Goal: Book appointment/travel/reservation

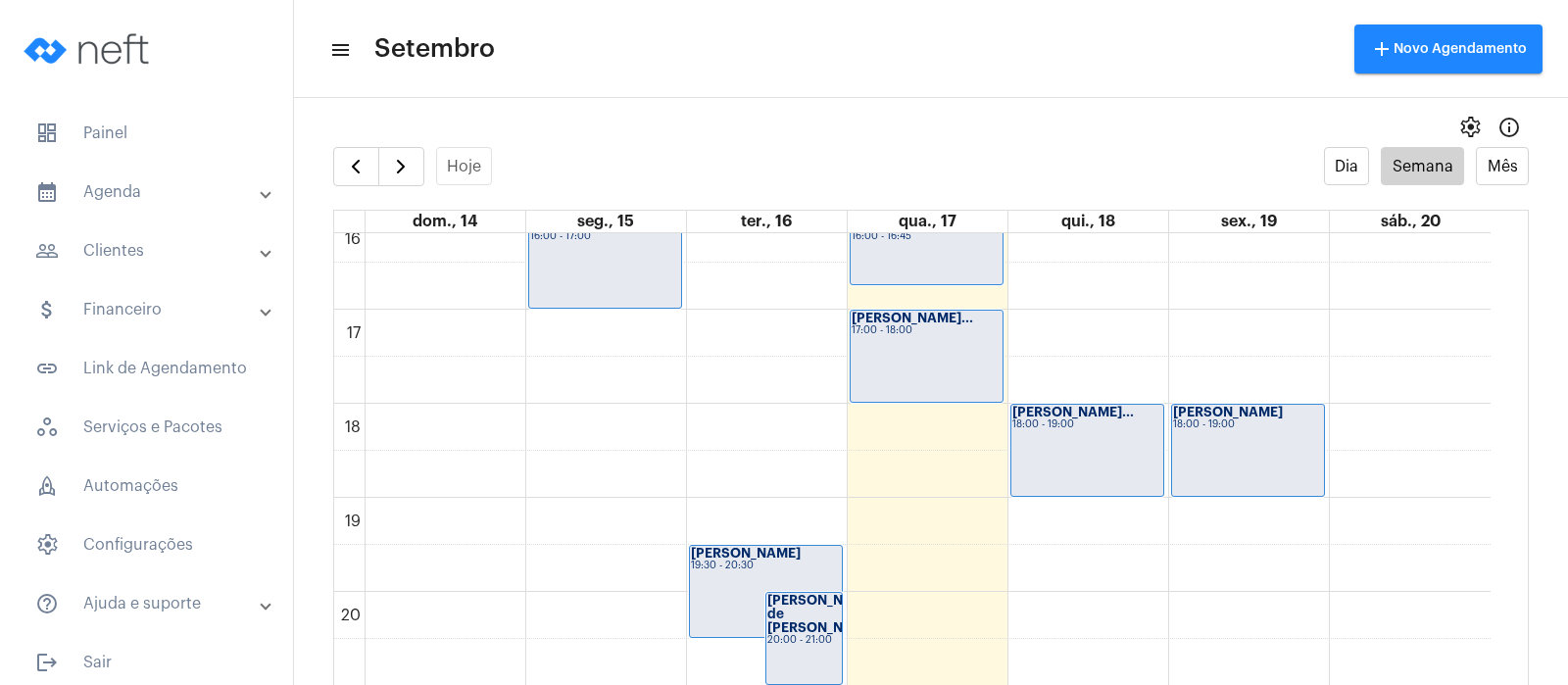
scroll to position [1527, 0]
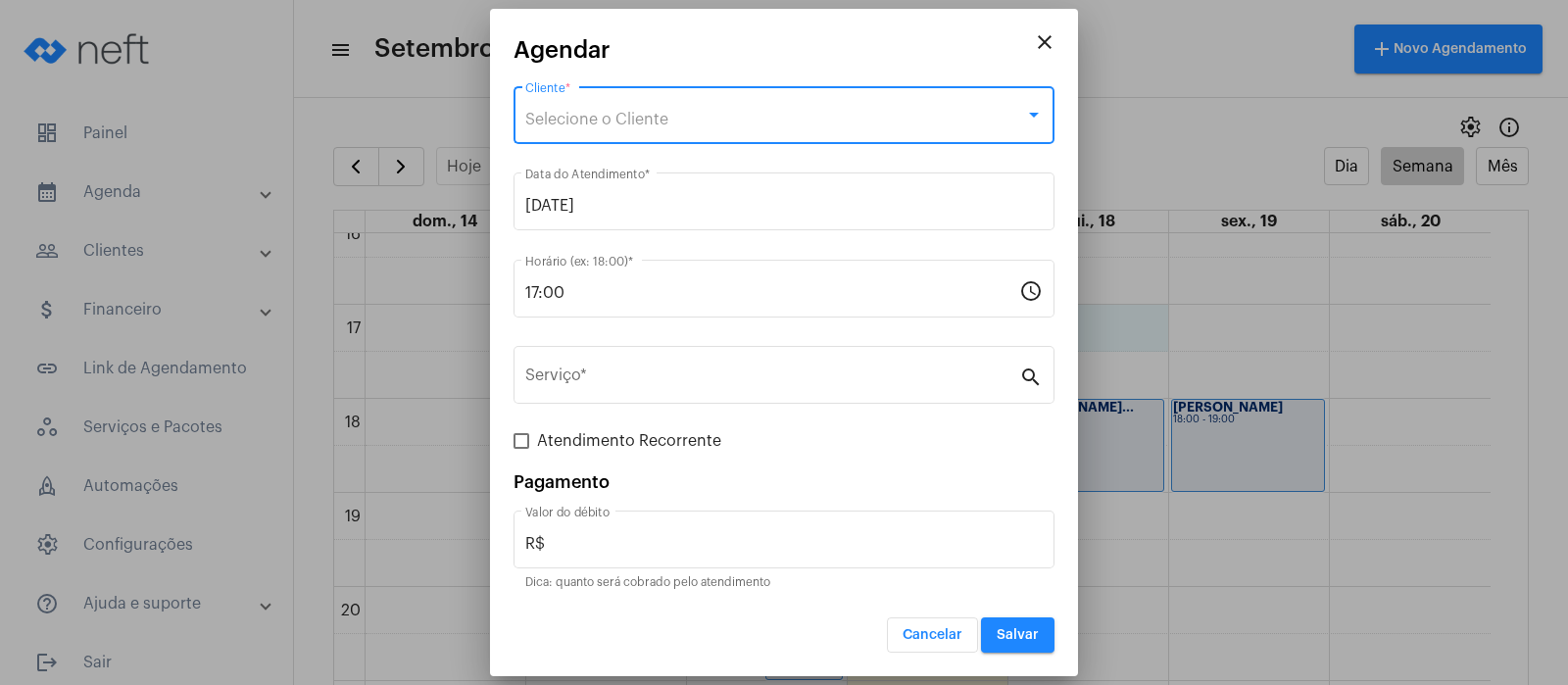
click at [838, 118] on div "Selecione o Cliente" at bounding box center [775, 120] width 500 height 18
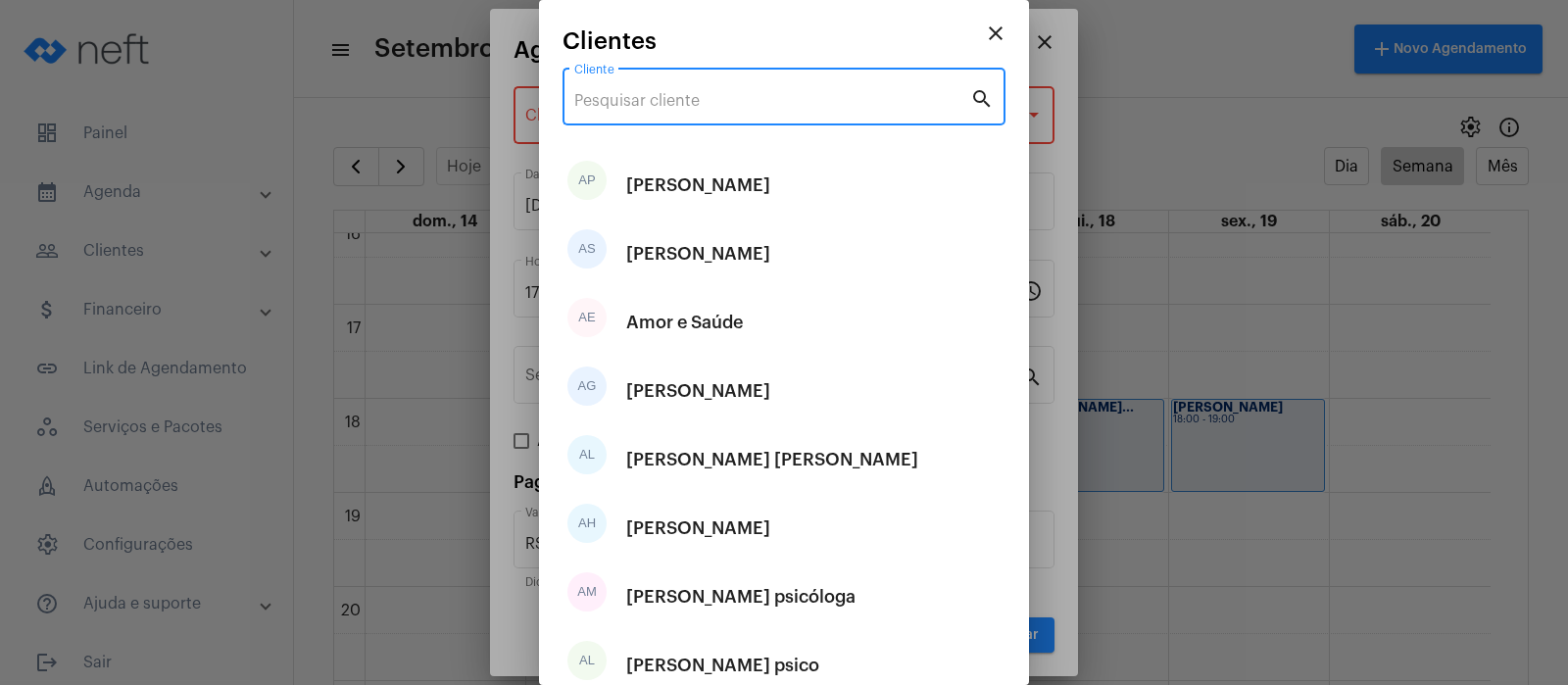
click at [834, 97] on input "Cliente" at bounding box center [772, 101] width 396 height 18
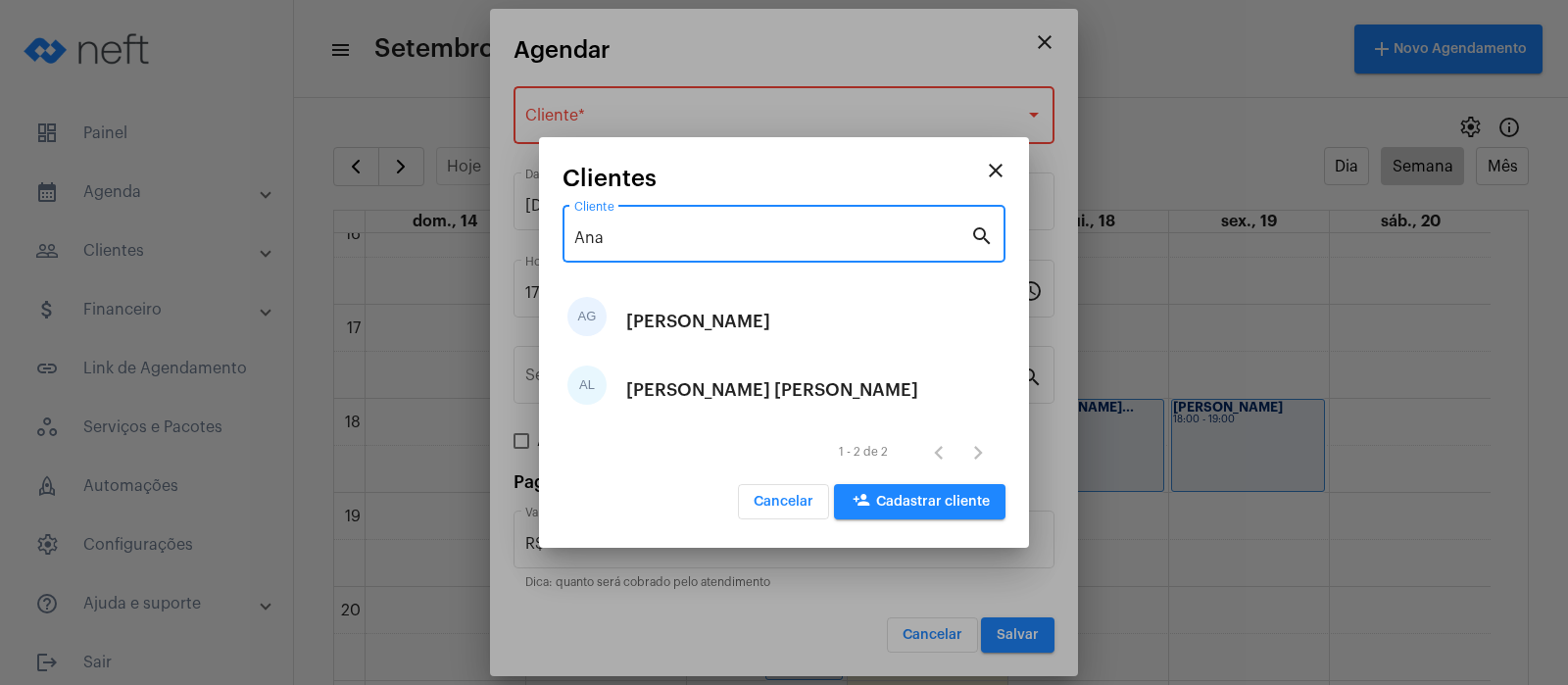
type input "Ana"
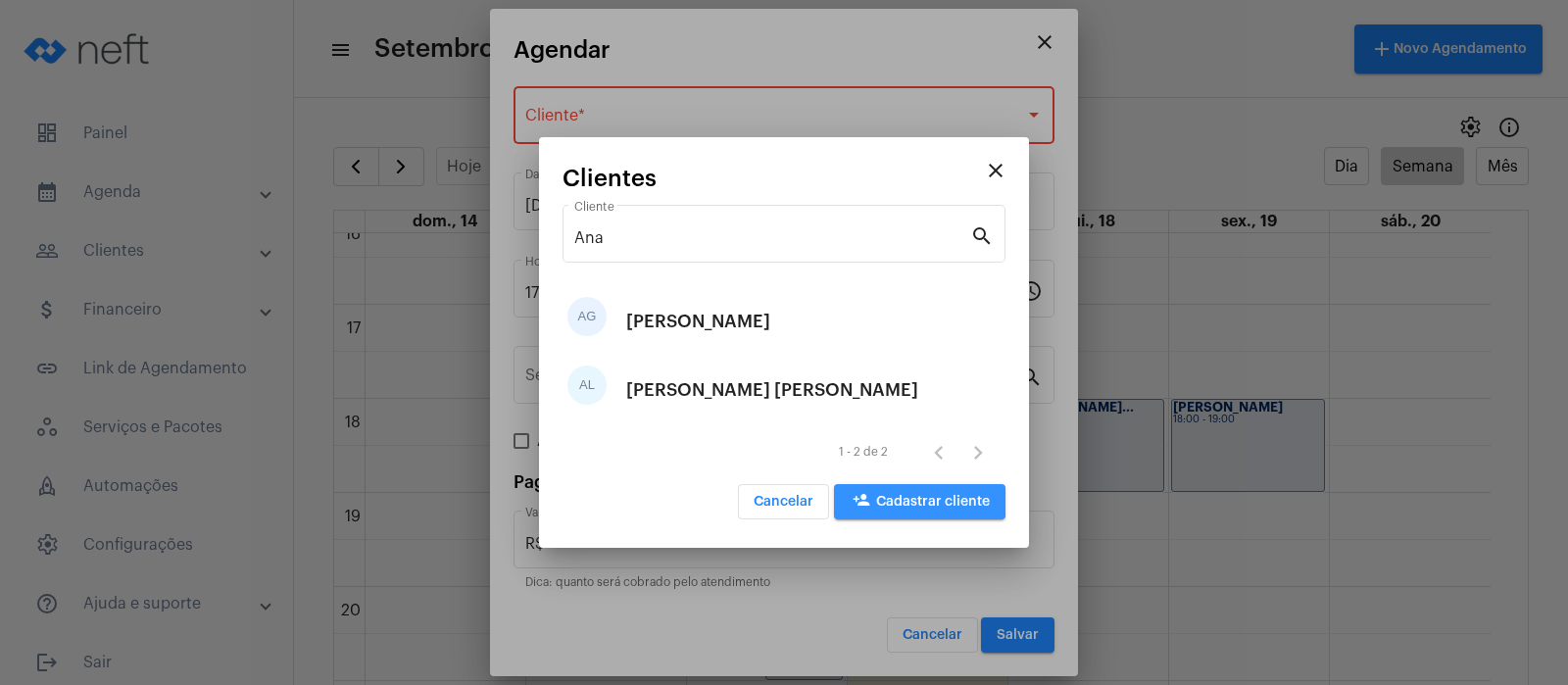
click at [871, 497] on mat-icon "person_add" at bounding box center [861, 502] width 24 height 24
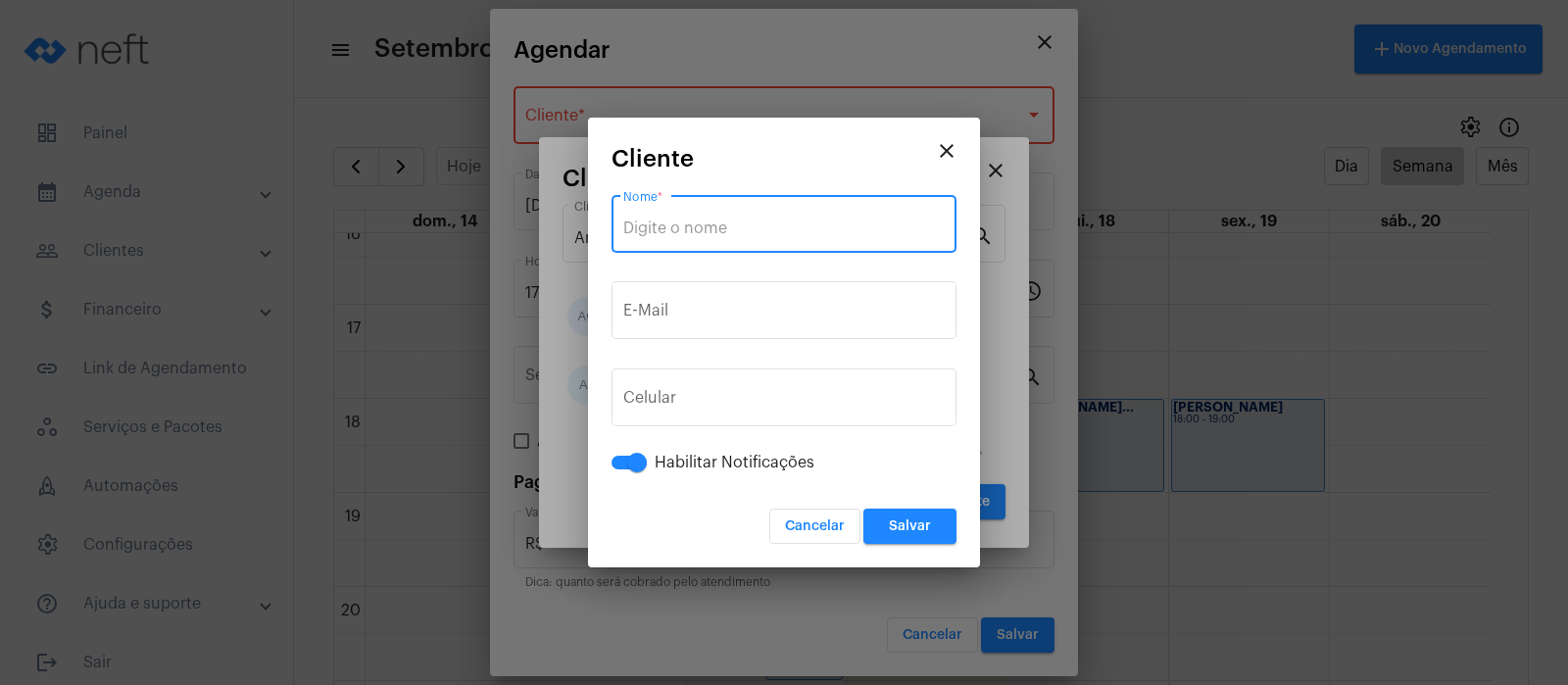
click at [809, 220] on input "Nome *" at bounding box center [784, 229] width 321 height 18
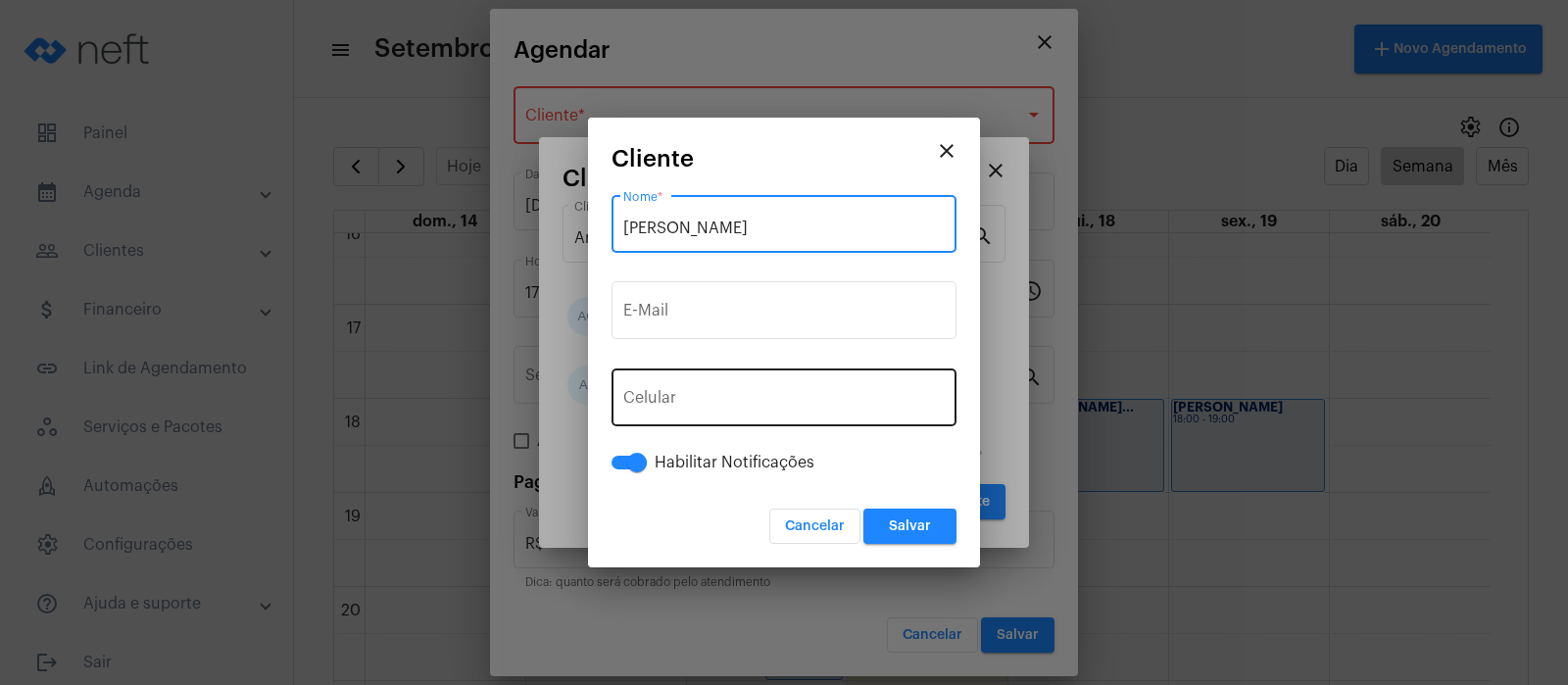
type input "[PERSON_NAME]"
click at [796, 402] on input "tel" at bounding box center [784, 401] width 321 height 18
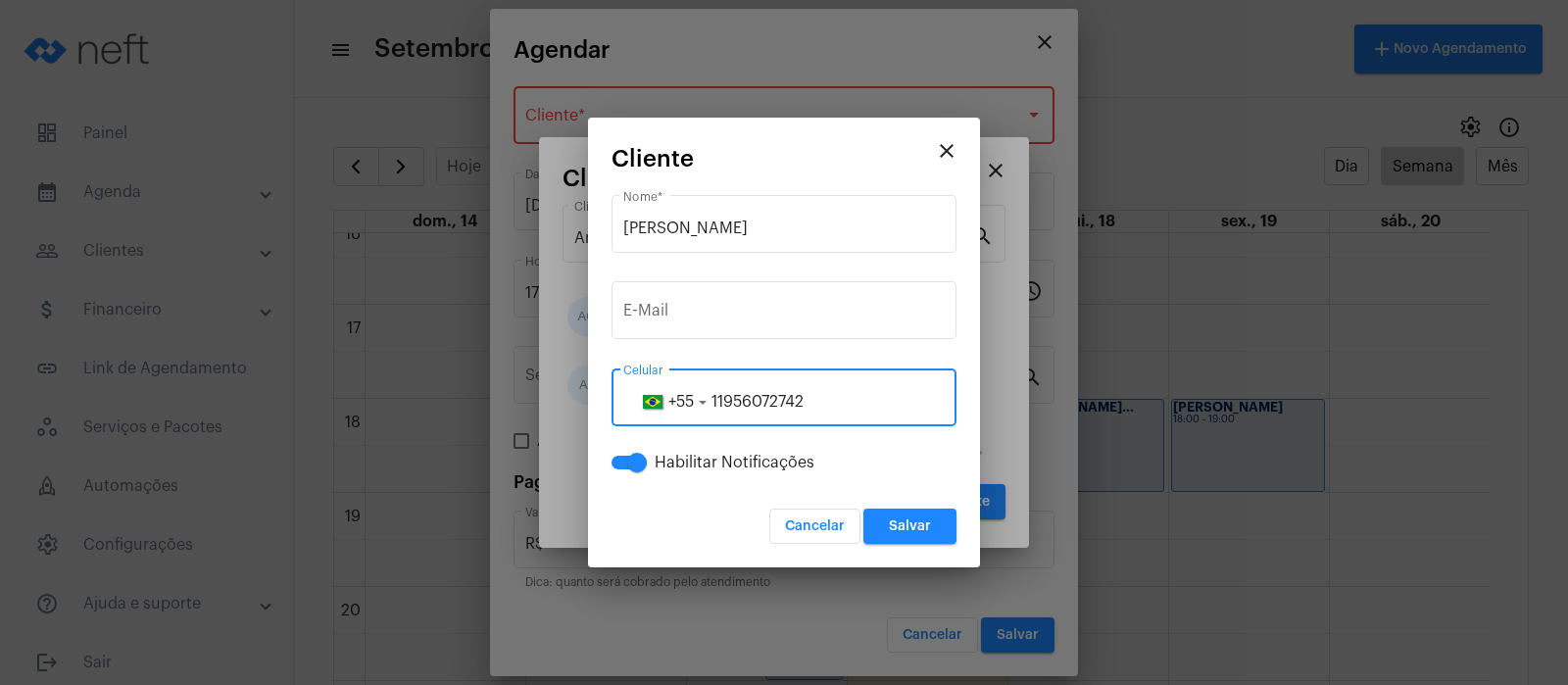
type input "11956072742"
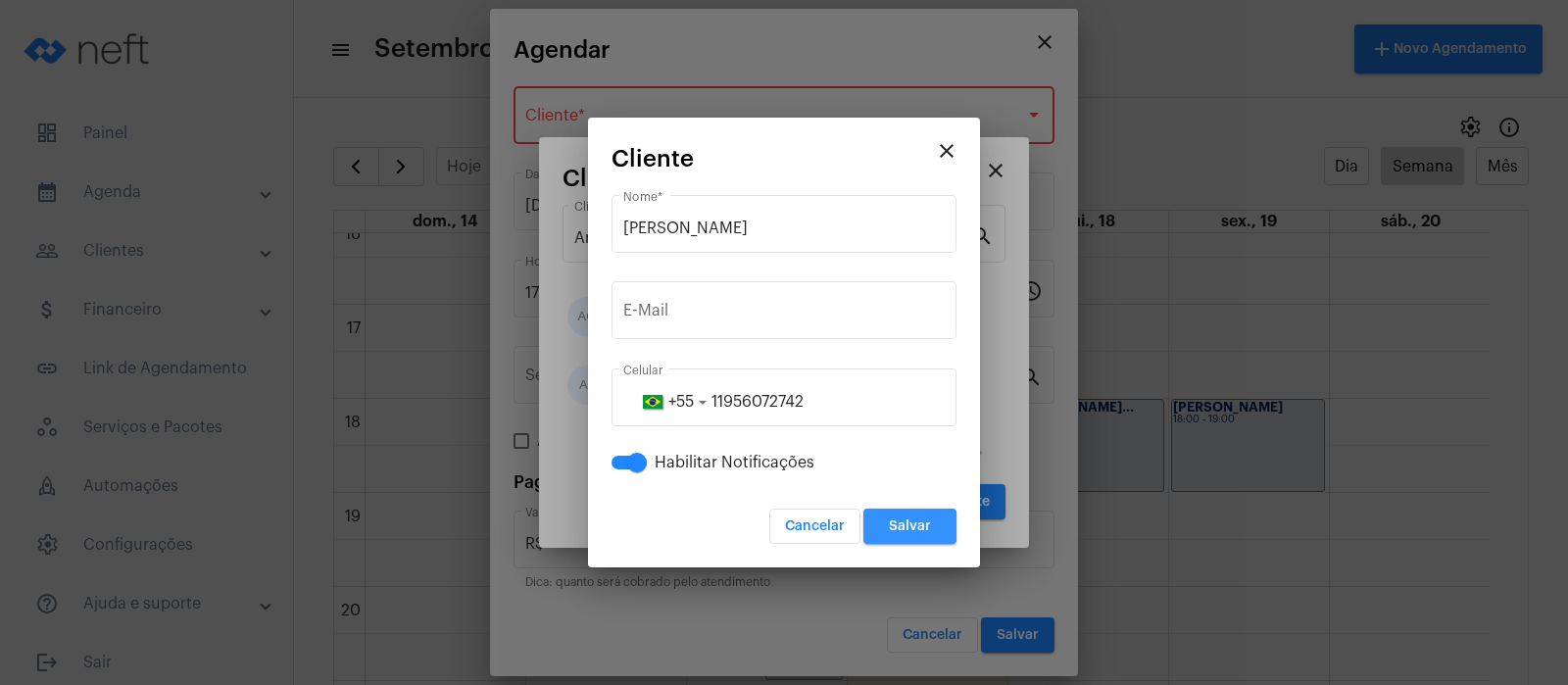
click at [912, 523] on span "Salvar" at bounding box center [909, 526] width 42 height 14
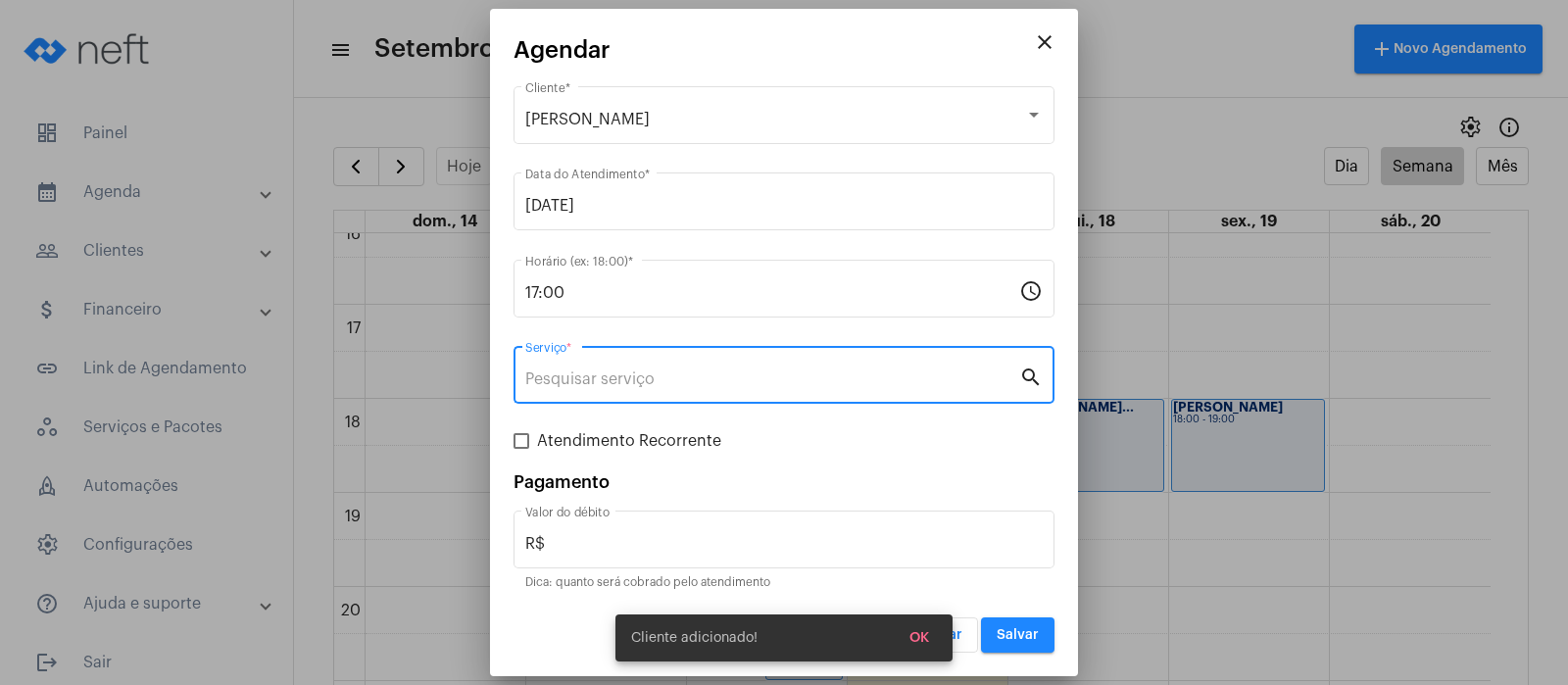
click at [876, 383] on input "Serviço *" at bounding box center [772, 379] width 494 height 18
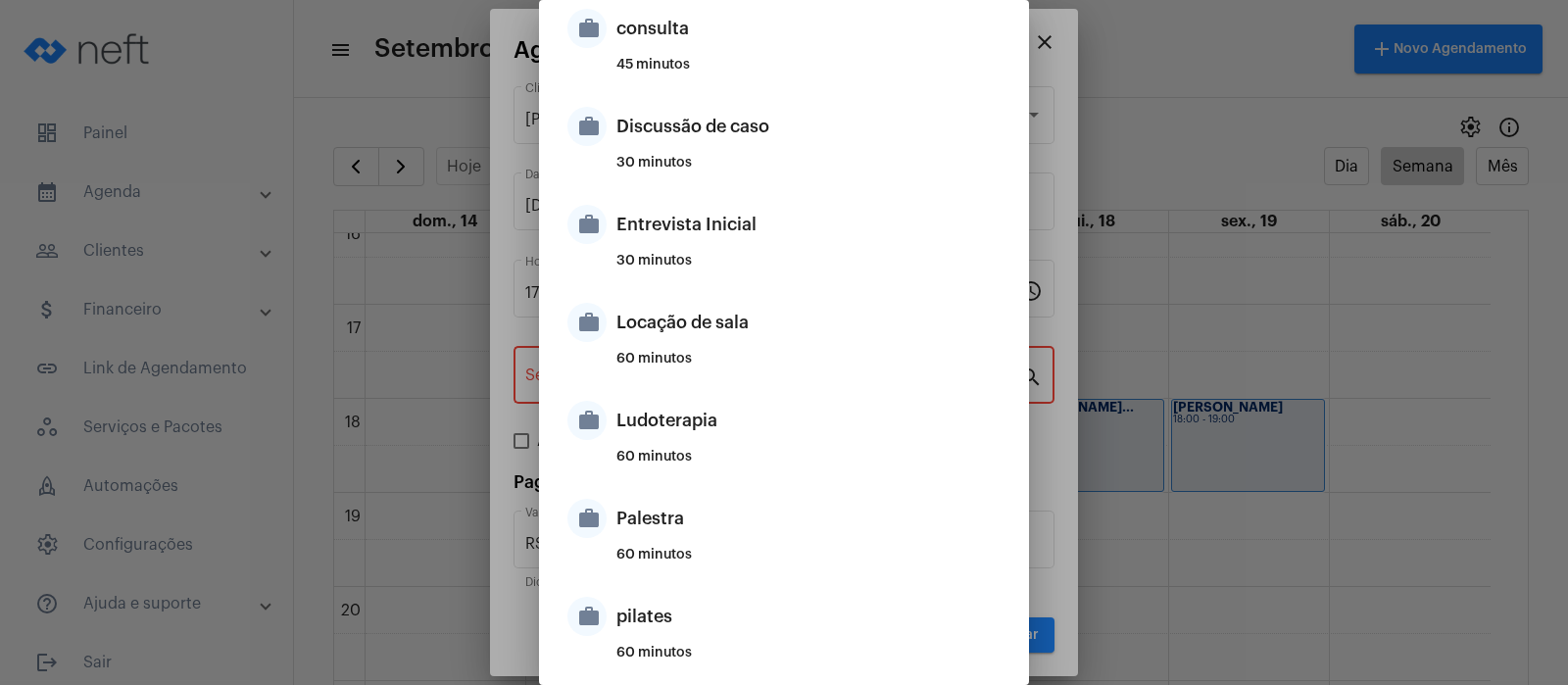
scroll to position [1162, 0]
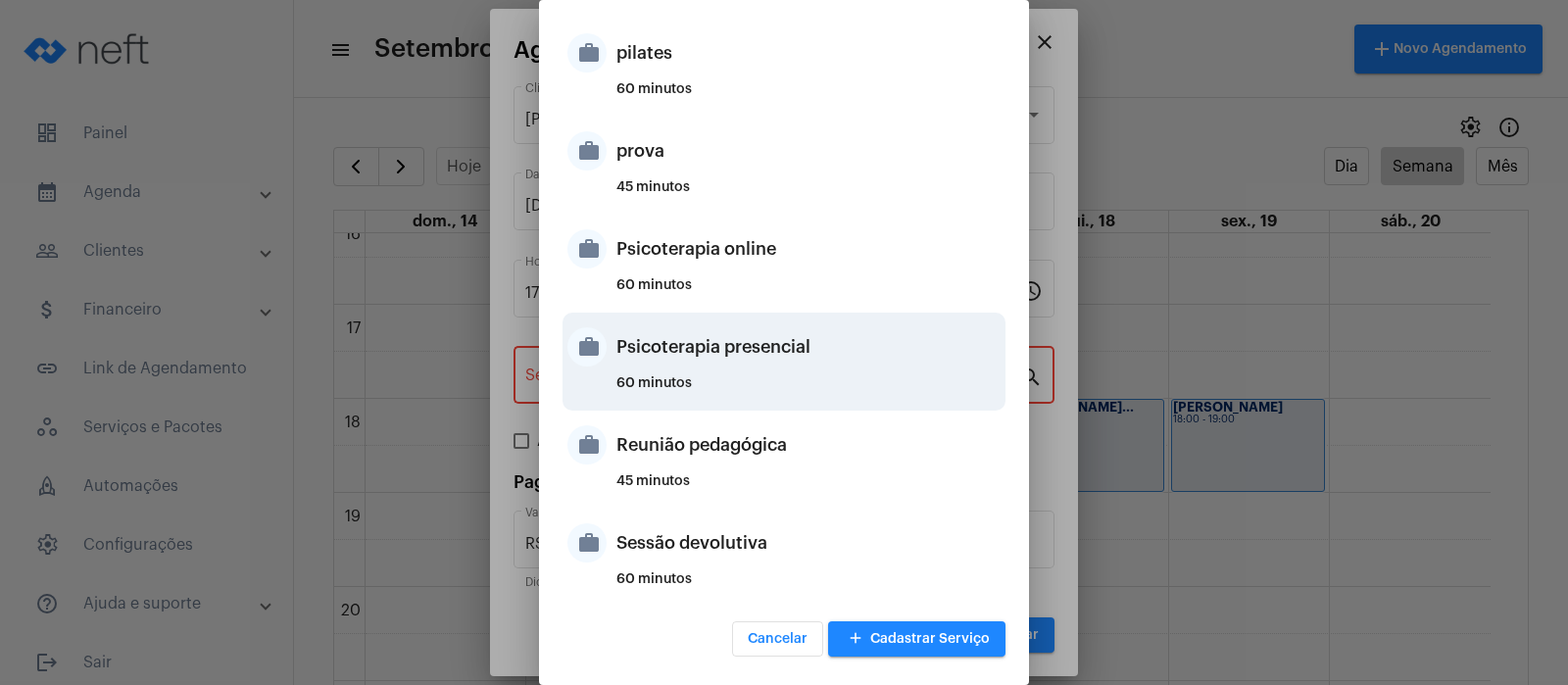
click at [658, 356] on div "Psicoterapia presencial" at bounding box center [808, 346] width 384 height 59
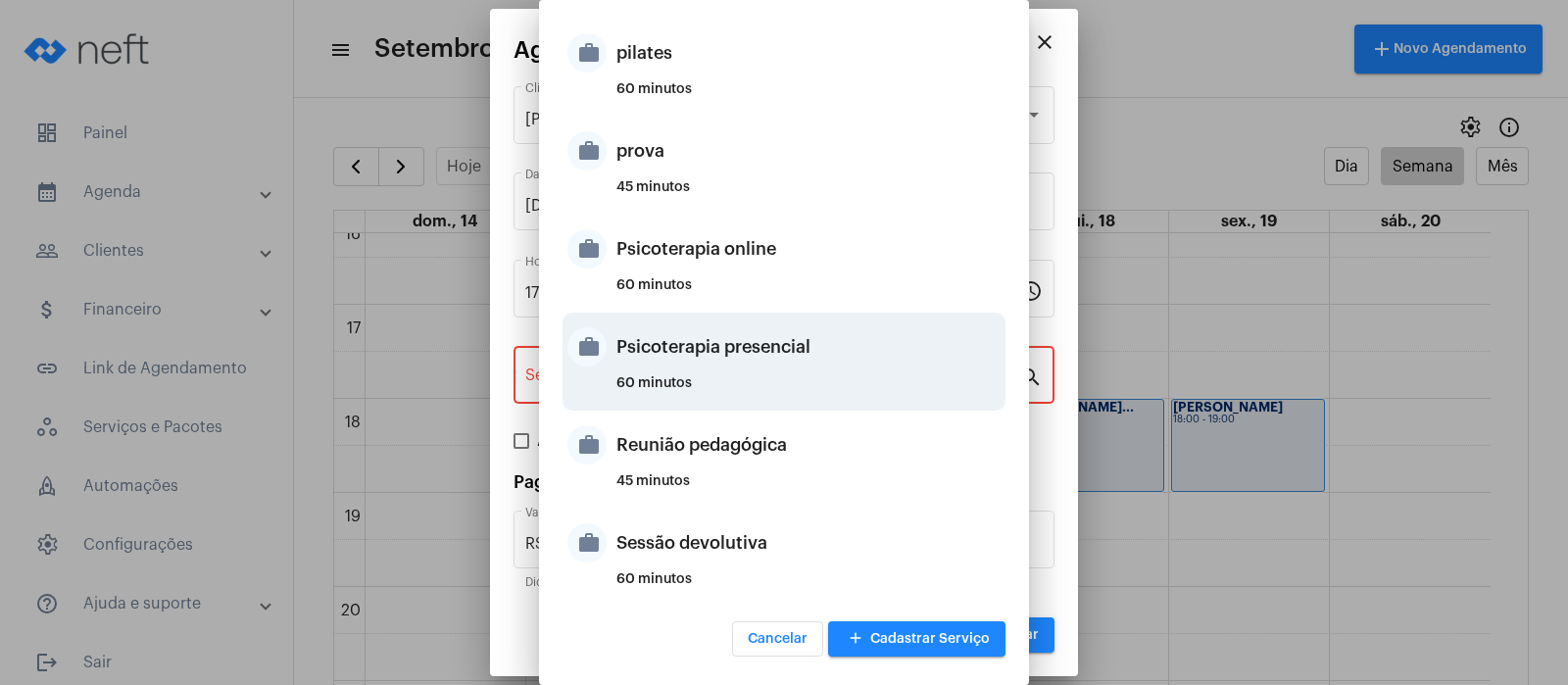
type input "Psicoterapia presencial"
type input "R$ 200"
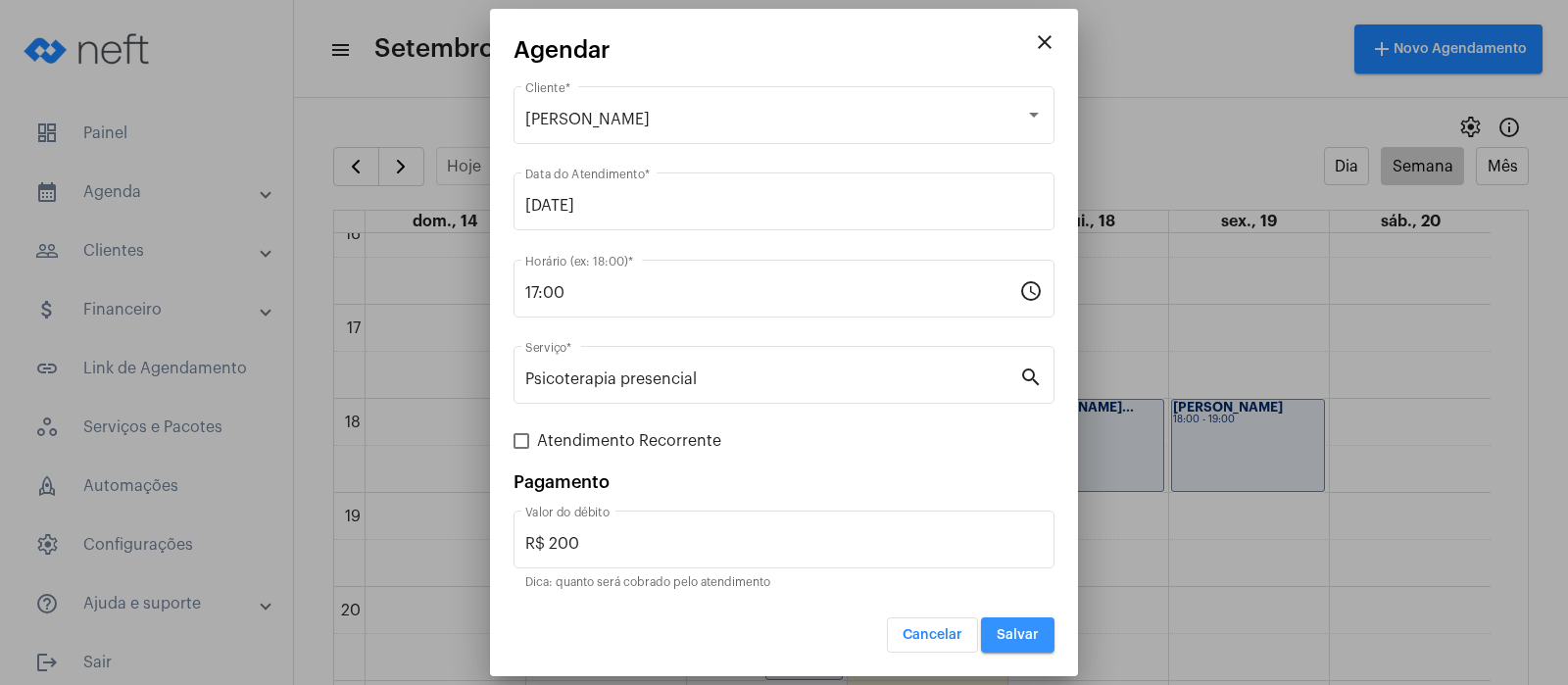
click at [1032, 635] on span "Salvar" at bounding box center [1017, 635] width 42 height 14
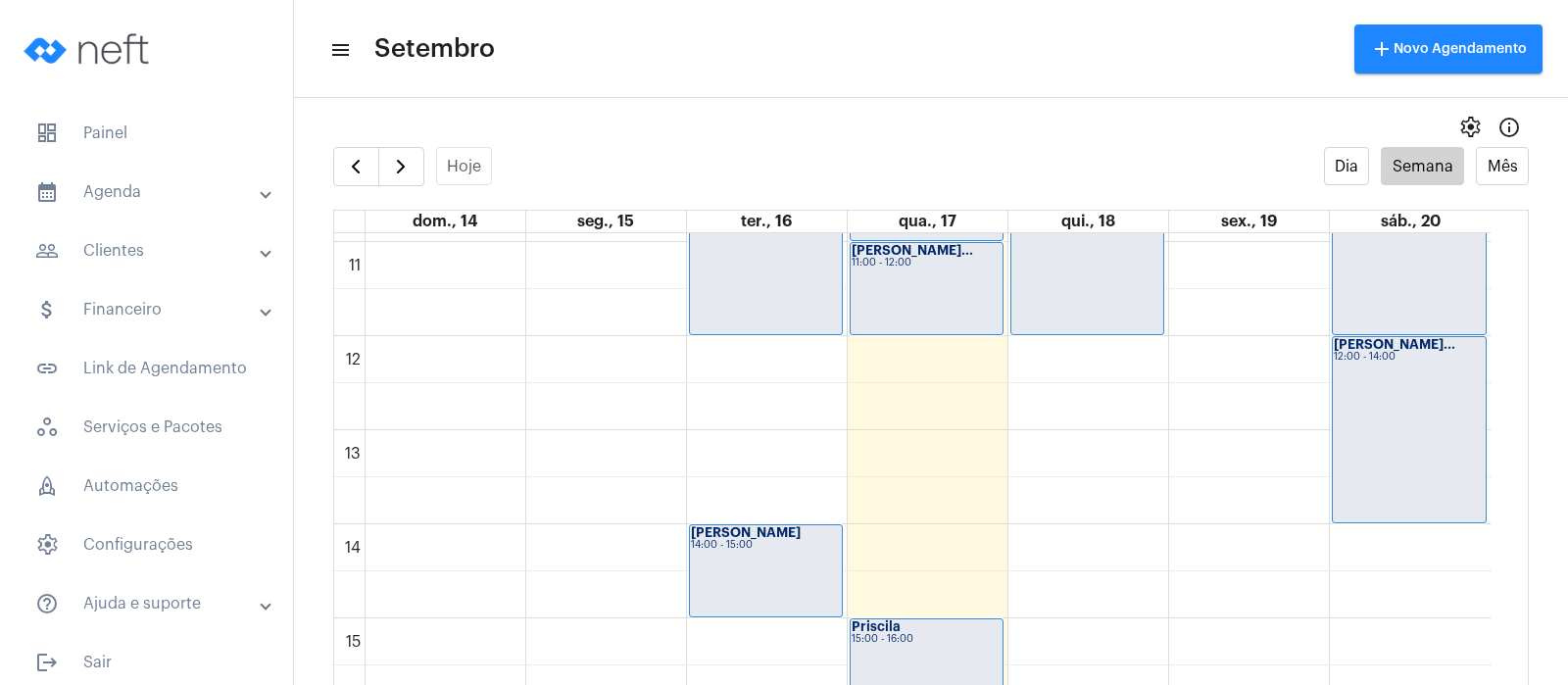
scroll to position [1030, 0]
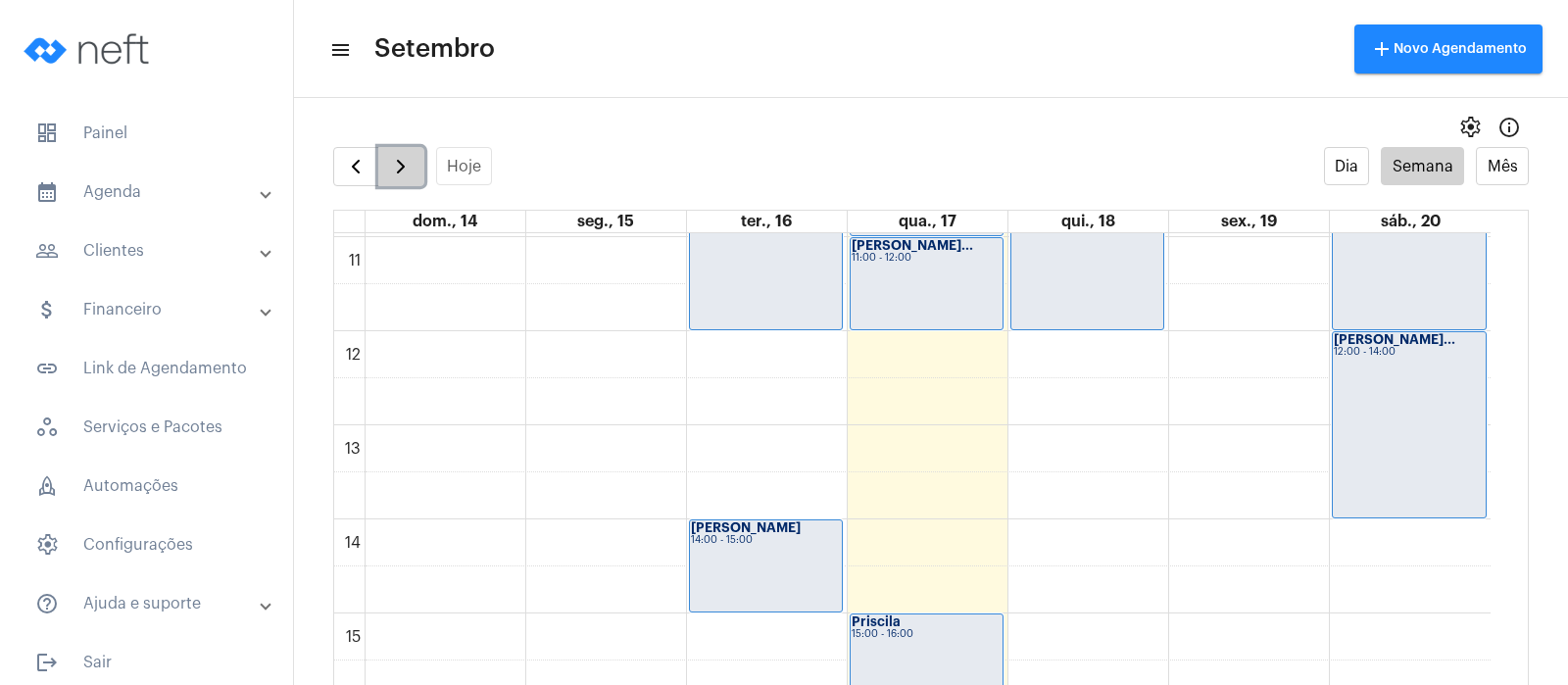
click at [412, 156] on span "button" at bounding box center [401, 167] width 24 height 24
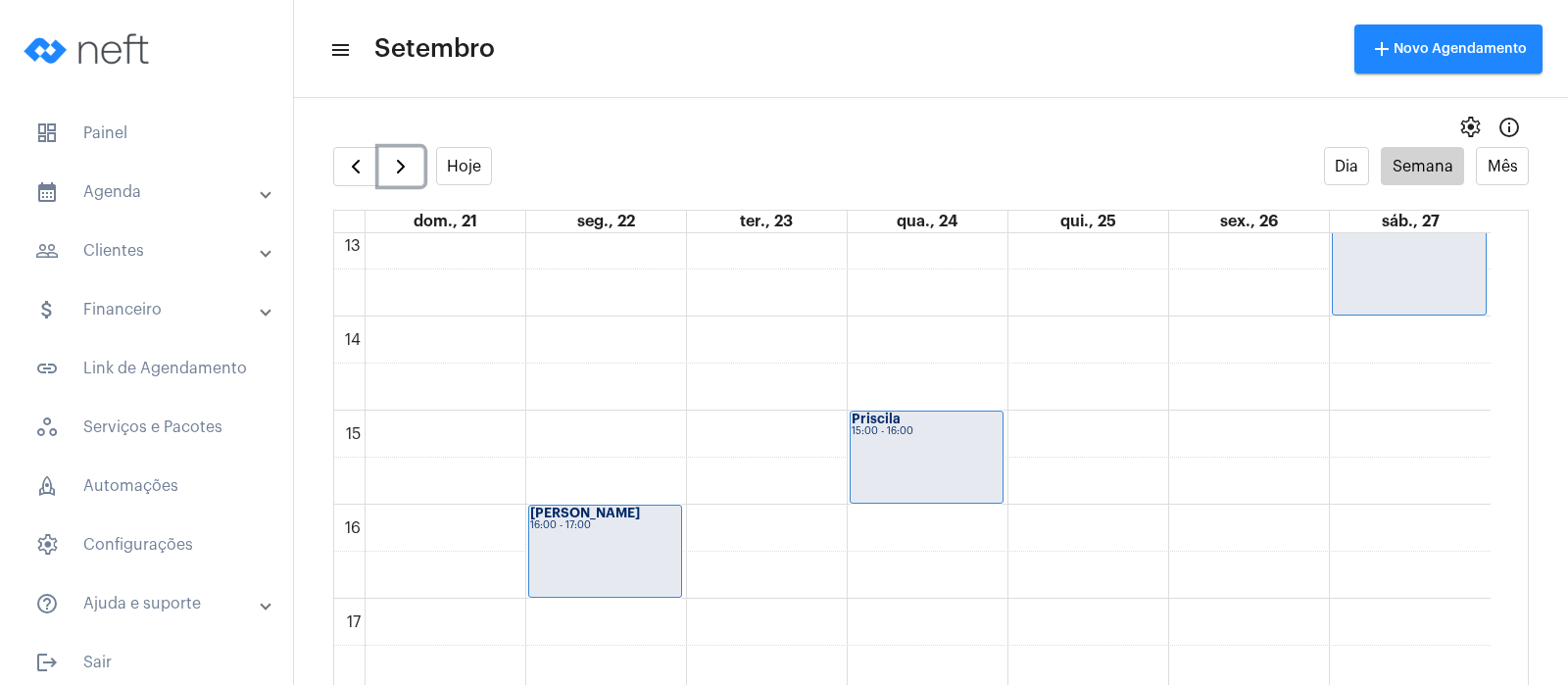
scroll to position [1297, 0]
